Goal: Information Seeking & Learning: Learn about a topic

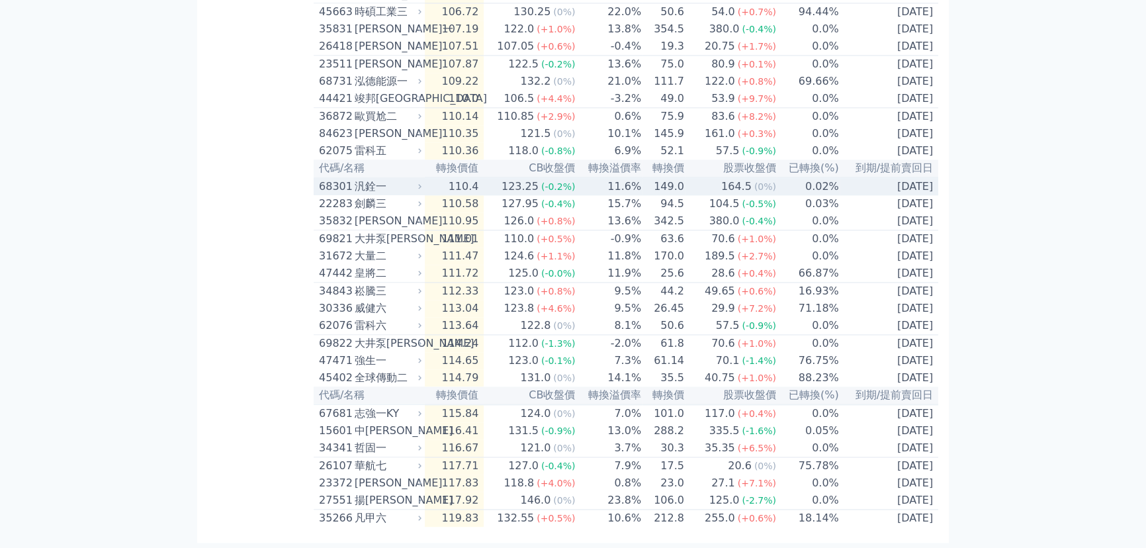
scroll to position [2660, 0]
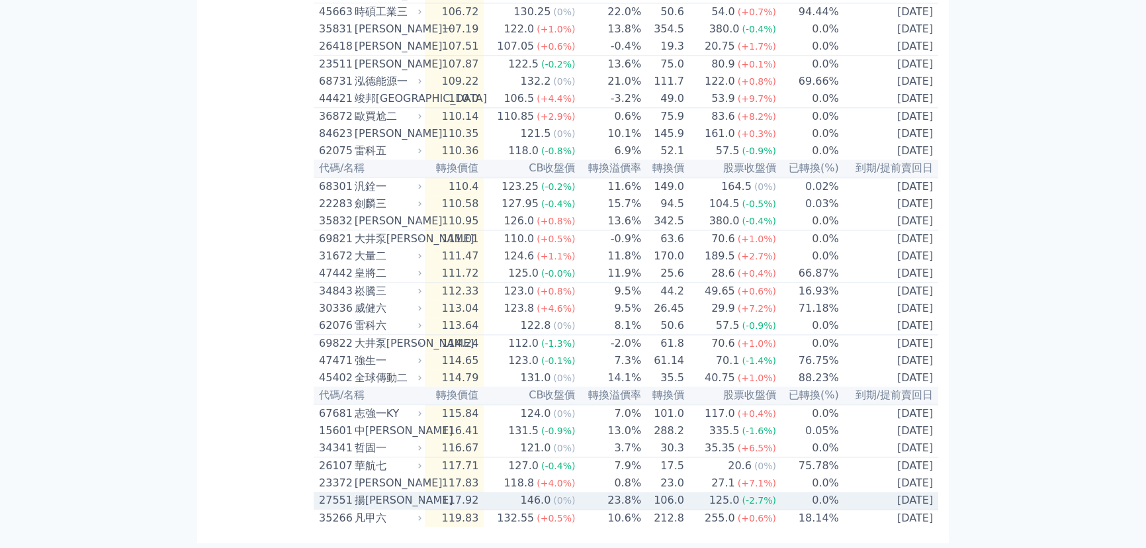
click at [819, 492] on td "0.0%" at bounding box center [808, 501] width 63 height 18
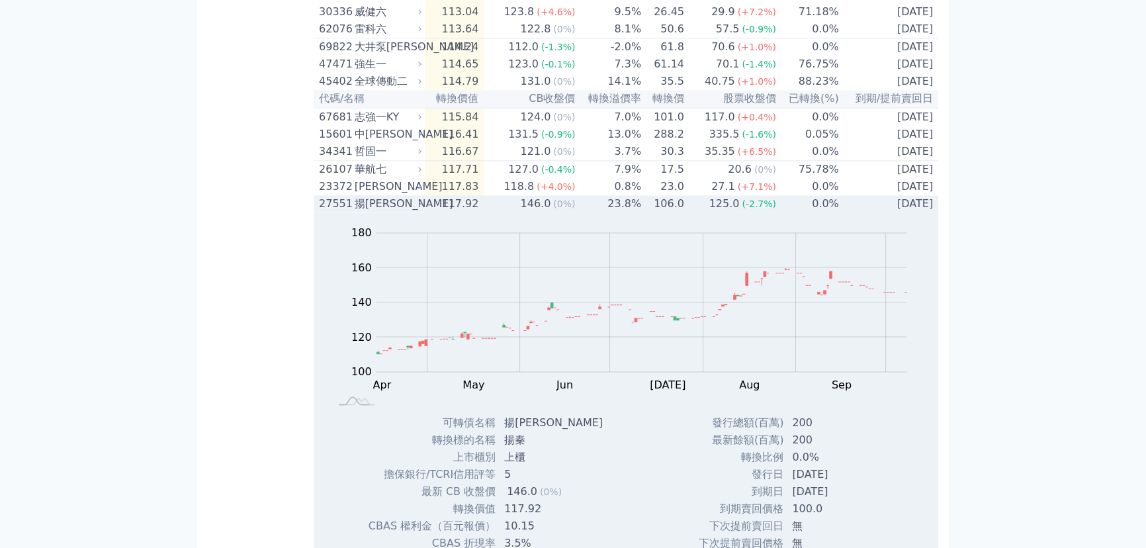
scroll to position [3021, 0]
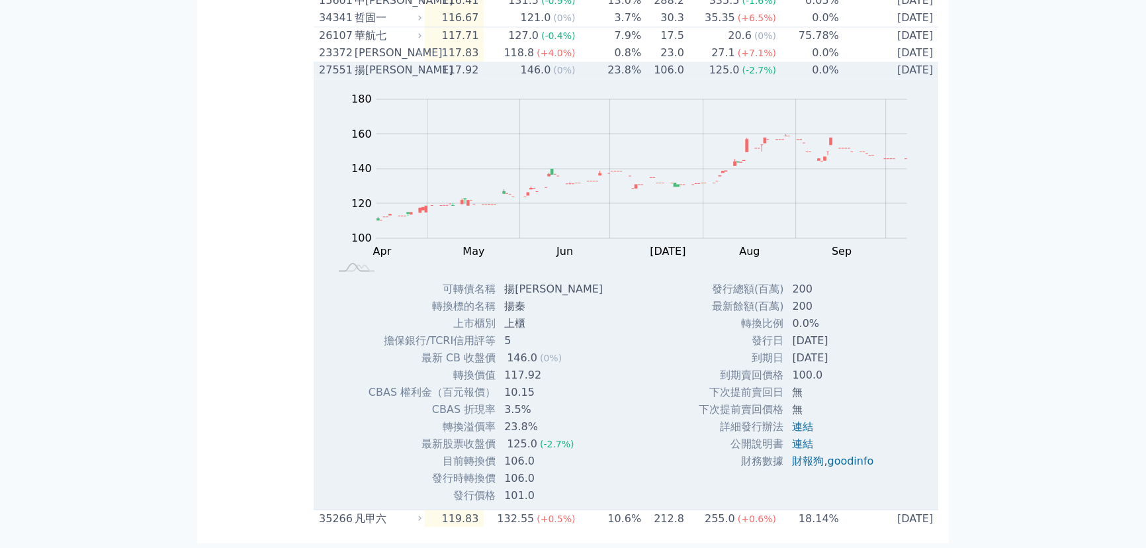
click at [485, 79] on td "117.92" at bounding box center [455, 70] width 60 height 17
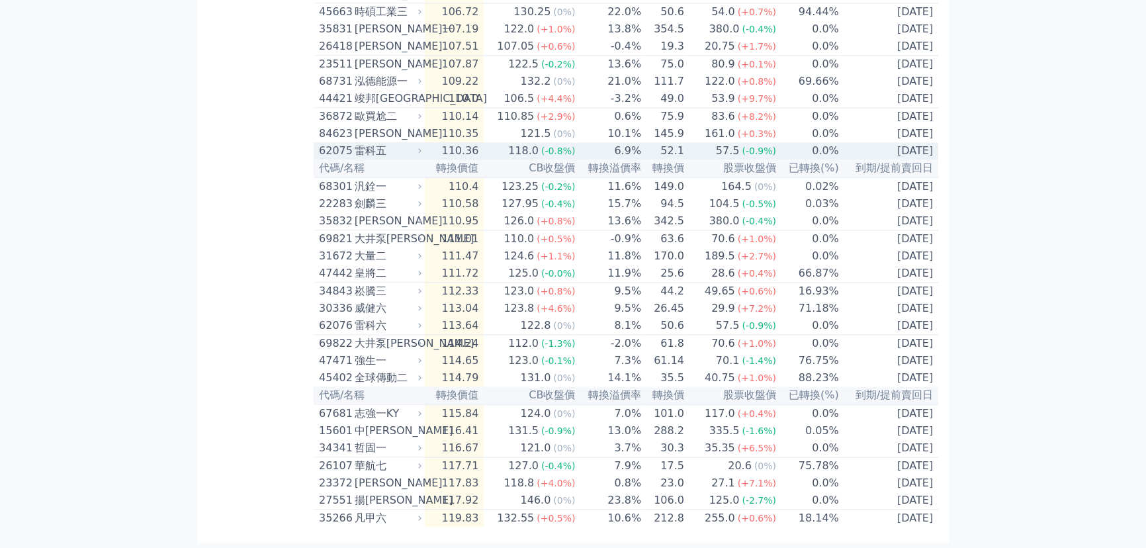
scroll to position [2540, 0]
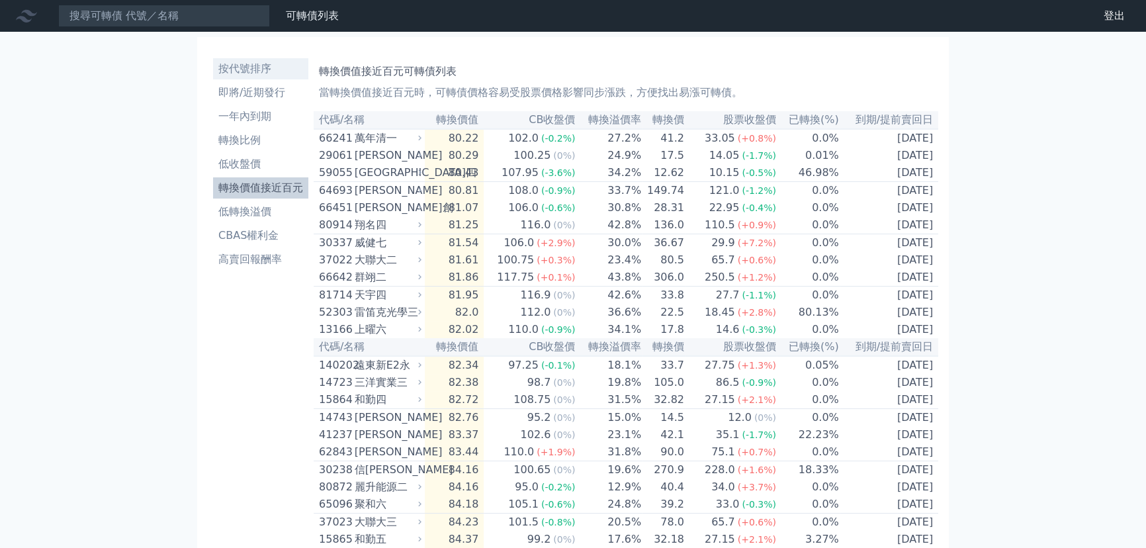
click at [246, 70] on li "按代號排序" at bounding box center [260, 69] width 95 height 16
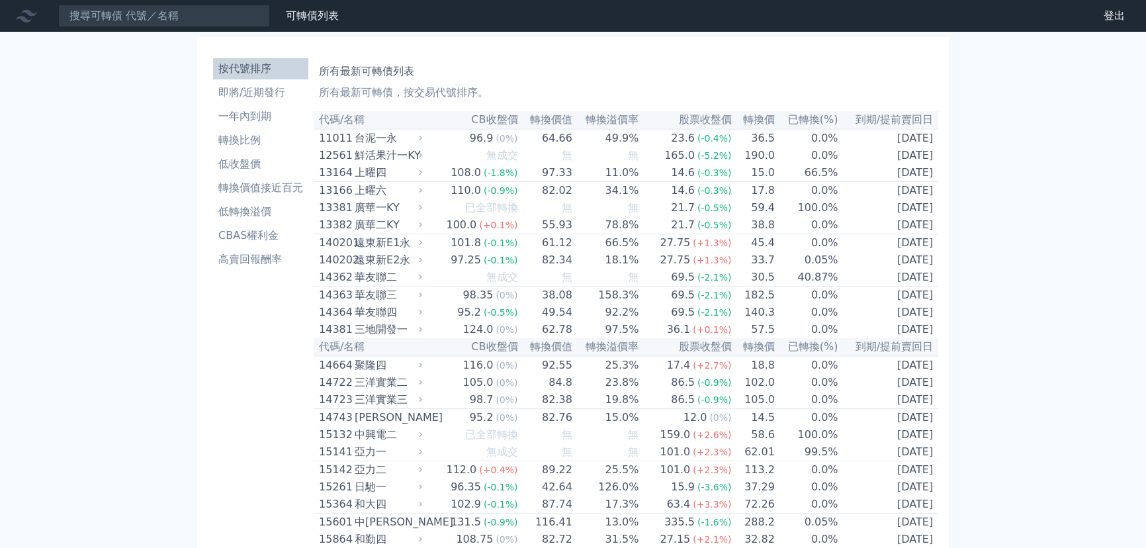
scroll to position [5604, 0]
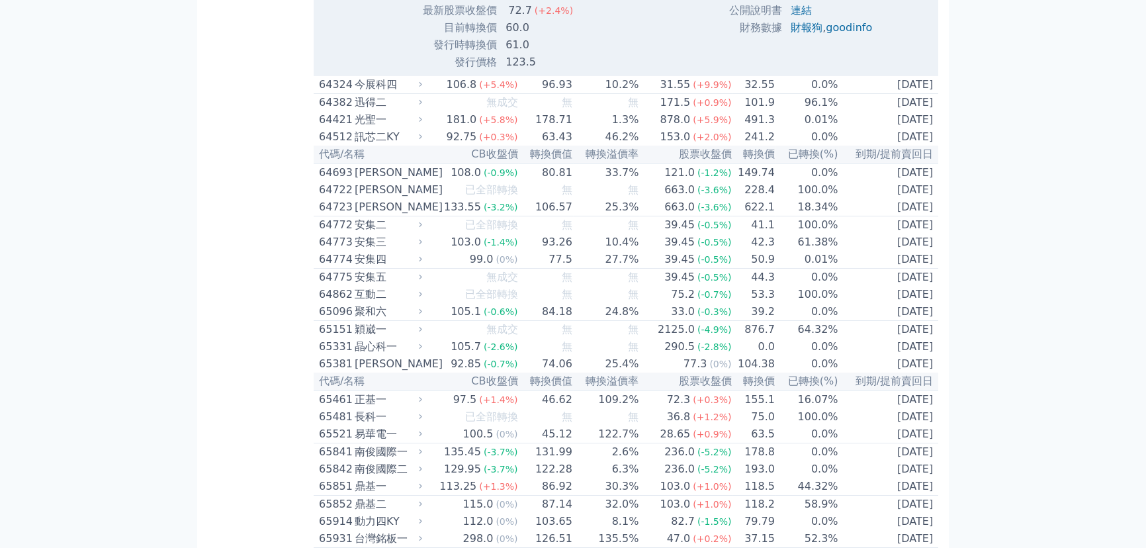
scroll to position [5543, 0]
